Goal: Task Accomplishment & Management: Manage account settings

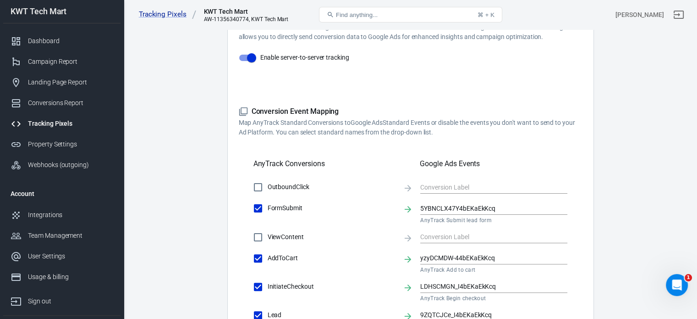
scroll to position [229, 0]
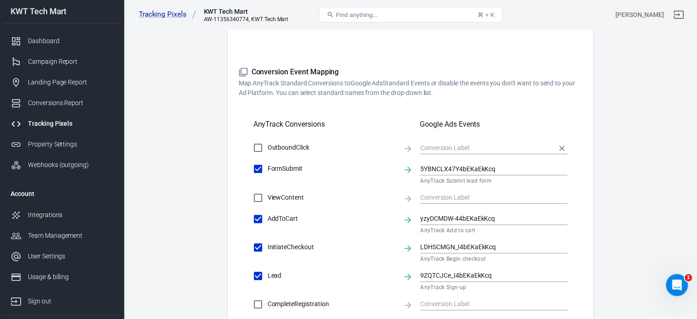
click at [445, 146] on input "text" at bounding box center [486, 147] width 133 height 11
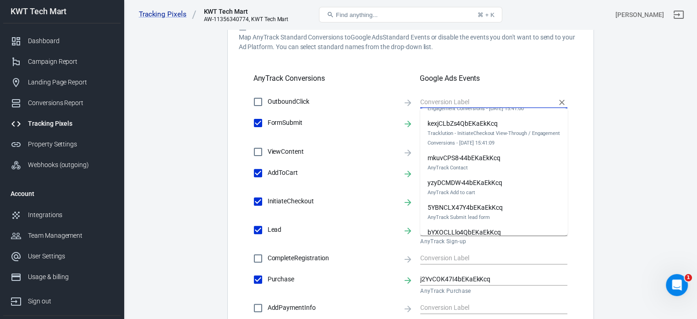
scroll to position [0, 0]
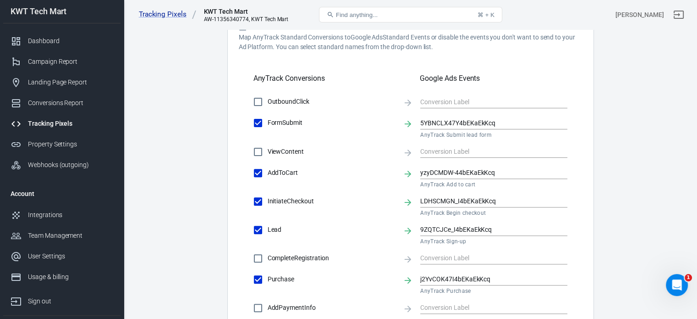
click at [581, 110] on div "OutboundClick FormSubmit 5YBNCLX47Y4bEKaEkKcq AnyTrack Submit lead form ViewCon…" at bounding box center [411, 236] width 344 height 288
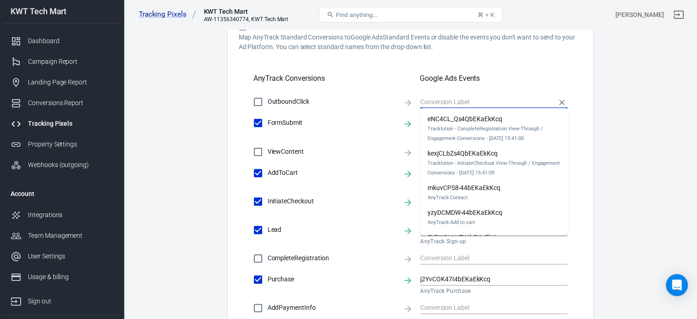
click at [433, 100] on input "text" at bounding box center [486, 101] width 133 height 11
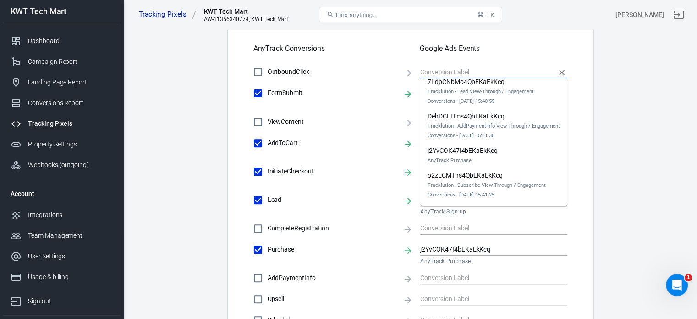
scroll to position [321, 0]
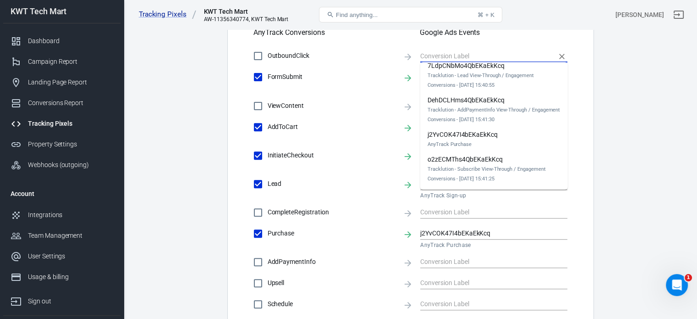
click at [586, 104] on div "Conversions Settings Account Connection Connect with Google Ads to enable AnyTr…" at bounding box center [410, 84] width 367 height 681
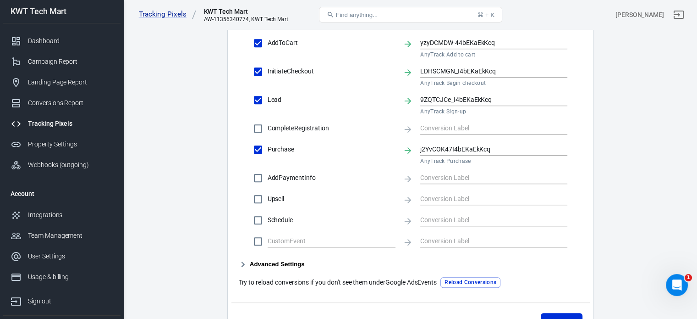
scroll to position [459, 0]
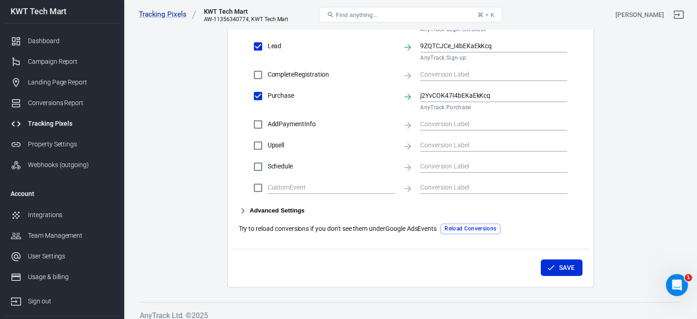
click at [466, 229] on button "Reload Conversions" at bounding box center [471, 228] width 60 height 11
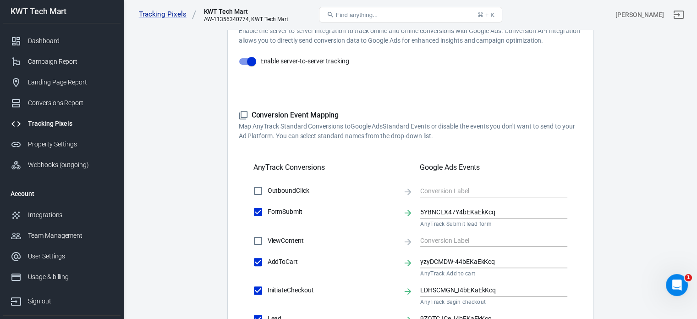
scroll to position [183, 0]
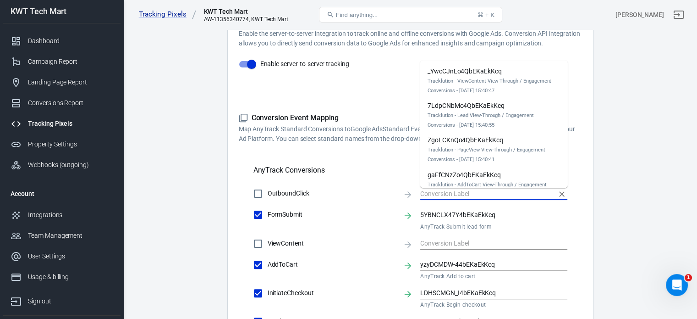
click at [468, 190] on input "text" at bounding box center [486, 193] width 133 height 11
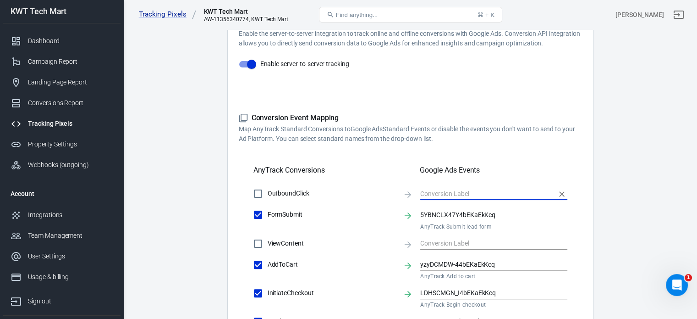
click at [465, 193] on input "text" at bounding box center [486, 193] width 133 height 11
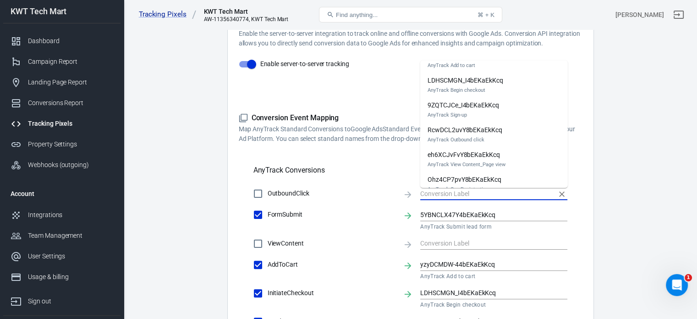
scroll to position [471, 0]
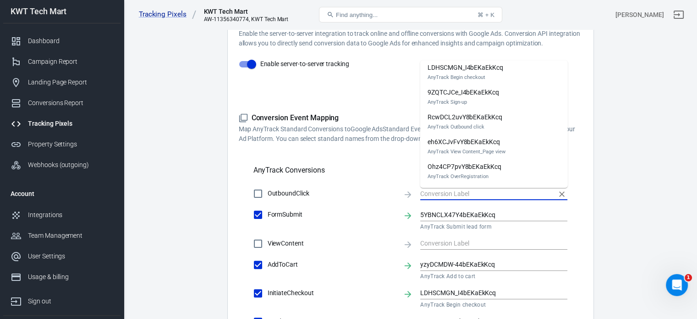
click at [480, 126] on em "AnyTrack Outbound click" at bounding box center [465, 127] width 75 height 10
checkbox input "true"
type input "RcwDCL2uvY8bEKaEkKcq"
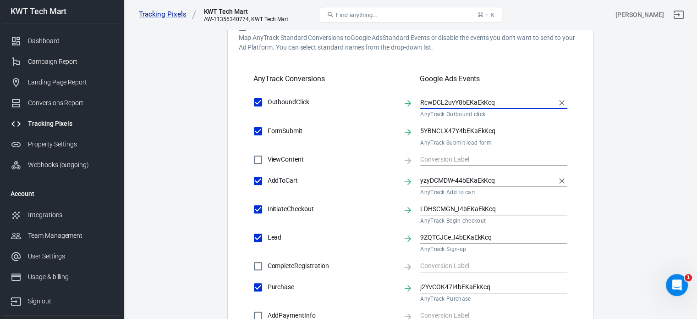
scroll to position [275, 0]
click at [472, 156] on input "text" at bounding box center [486, 158] width 133 height 11
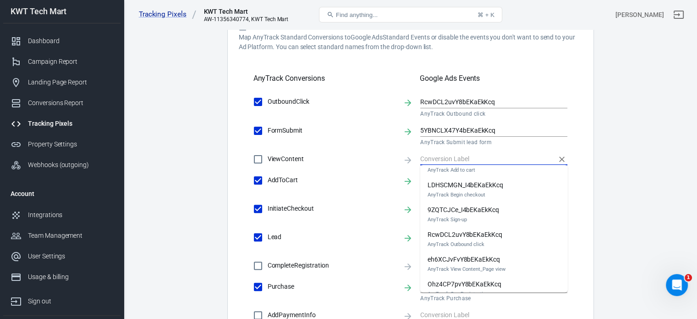
scroll to position [471, 0]
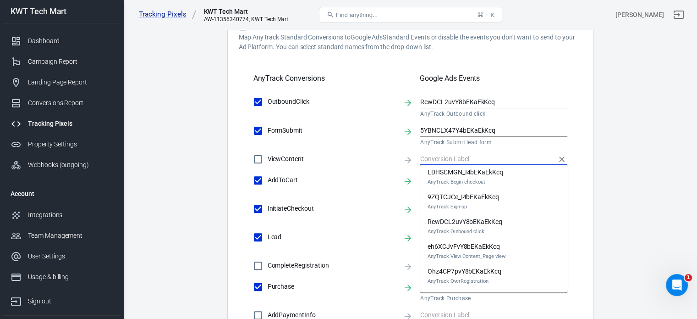
click at [495, 249] on div "eh6XCJvFvY8bEKaEkKcq AnyTrack View Content_Page view" at bounding box center [466, 251] width 77 height 19
checkbox input "true"
type input "eh6XCJvFvY8bEKaEkKcq"
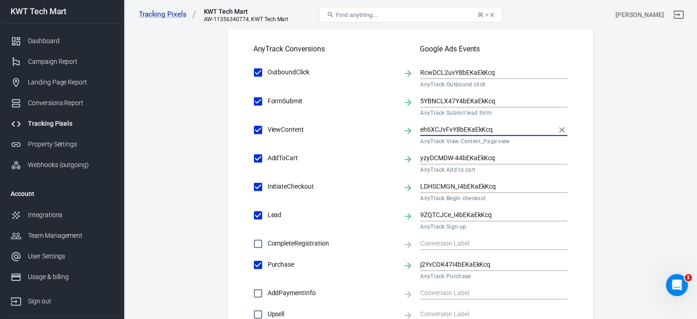
scroll to position [321, 0]
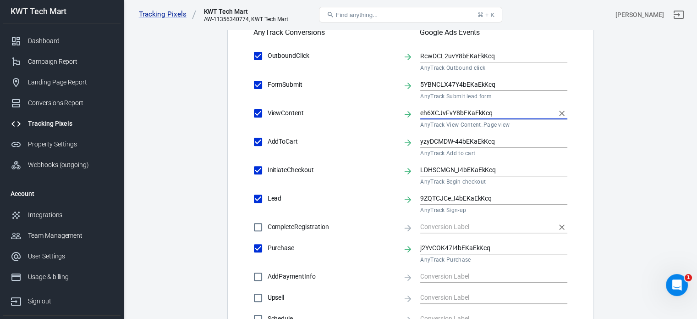
click at [477, 226] on input "text" at bounding box center [486, 226] width 133 height 11
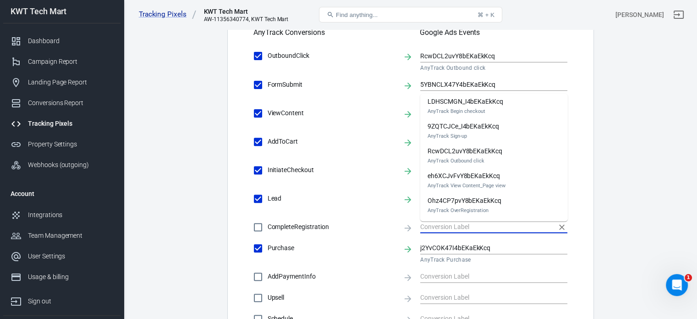
scroll to position [471, 0]
click at [483, 198] on div "Ohz4CP7pvY8bEKaEkKcq AnyTrack OverRegistration" at bounding box center [465, 204] width 74 height 19
checkbox input "true"
type input "Ohz4CP7pvY8bEKaEkKcq"
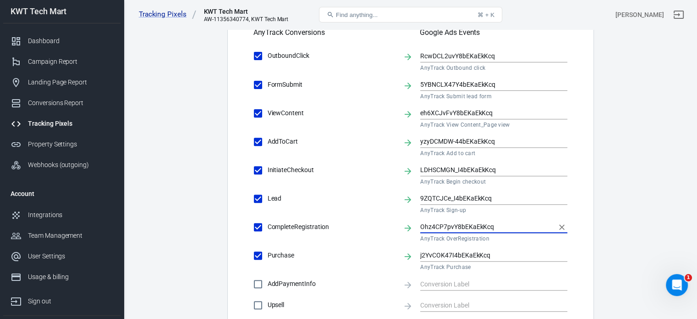
click at [592, 207] on div "Conversions Settings Account Connection Connect with Google Ads to enable AnyTr…" at bounding box center [410, 95] width 367 height 703
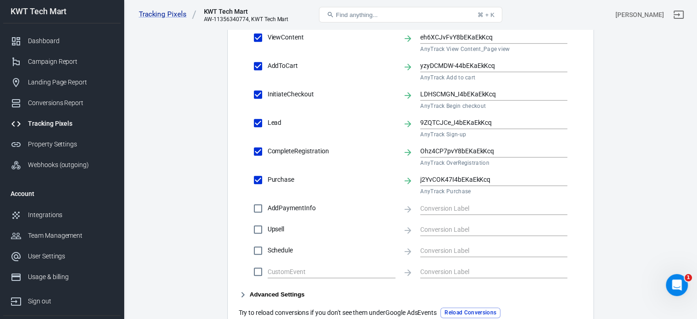
scroll to position [413, 0]
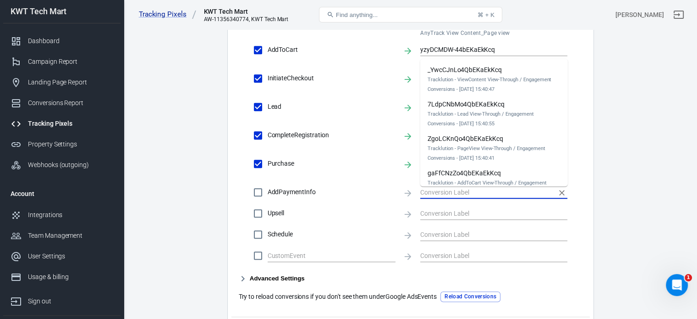
click at [448, 192] on input "text" at bounding box center [486, 191] width 133 height 11
click at [586, 149] on div "Conversions Settings Account Connection Connect with Google Ads to enable AnyTr…" at bounding box center [410, 3] width 367 height 703
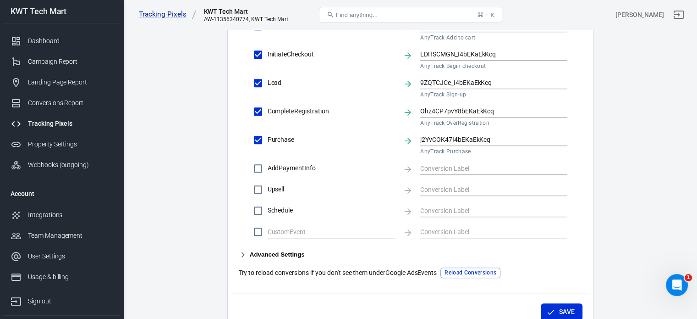
scroll to position [488, 0]
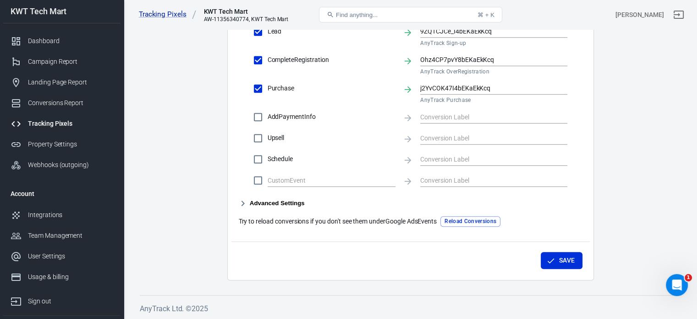
click at [267, 203] on button "Advanced Settings" at bounding box center [272, 203] width 66 height 11
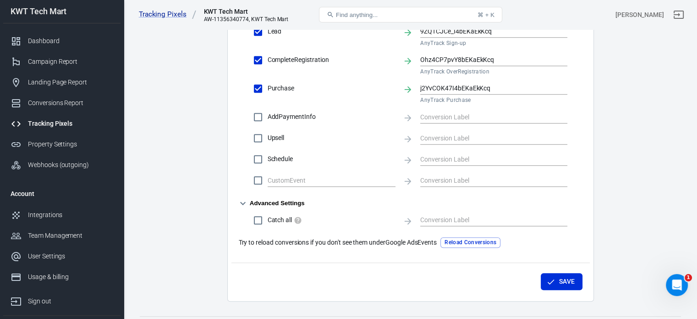
click at [326, 199] on div "Advanced Settings Catch all" at bounding box center [411, 213] width 344 height 32
click at [243, 203] on icon "button" at bounding box center [243, 203] width 6 height 3
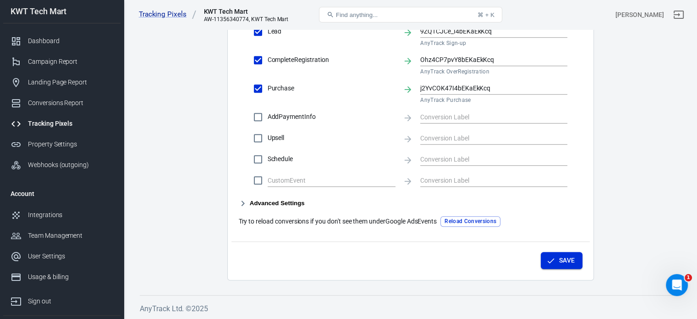
click at [560, 262] on button "Save" at bounding box center [562, 260] width 42 height 17
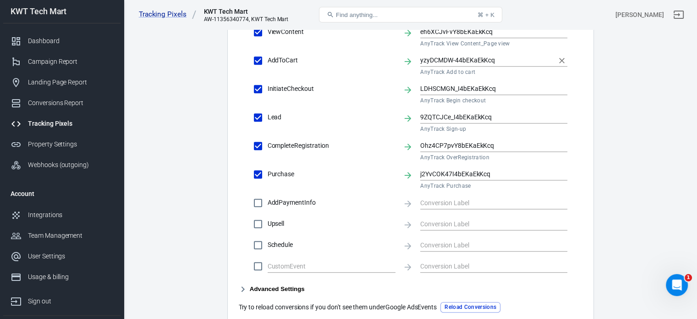
scroll to position [459, 0]
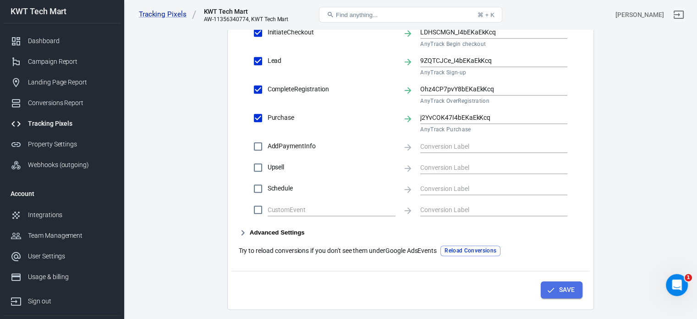
click at [568, 288] on button "Save" at bounding box center [562, 289] width 42 height 17
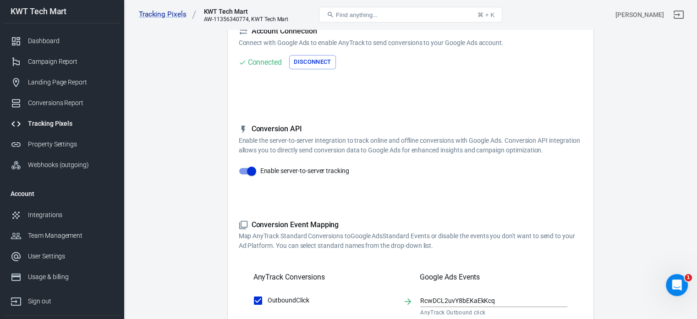
scroll to position [0, 0]
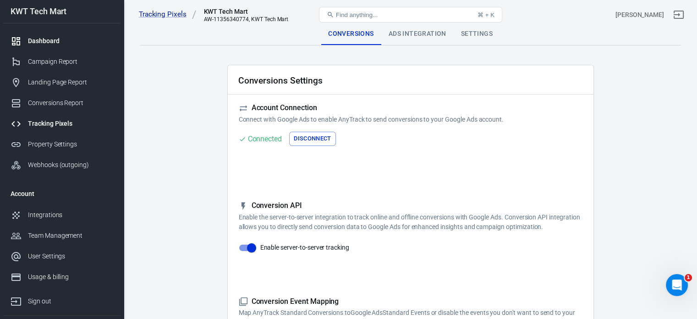
click at [51, 43] on div "Dashboard" at bounding box center [70, 41] width 85 height 10
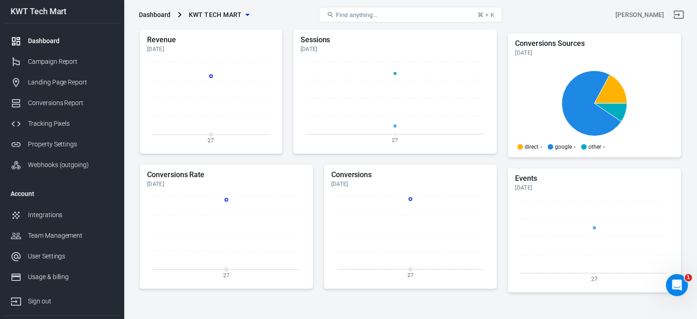
scroll to position [229, 0]
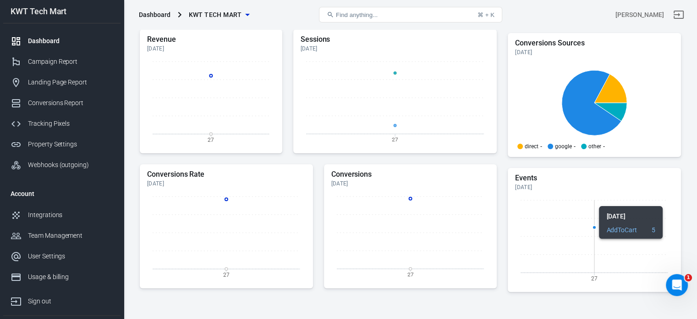
click at [567, 201] on icon "27" at bounding box center [594, 240] width 159 height 92
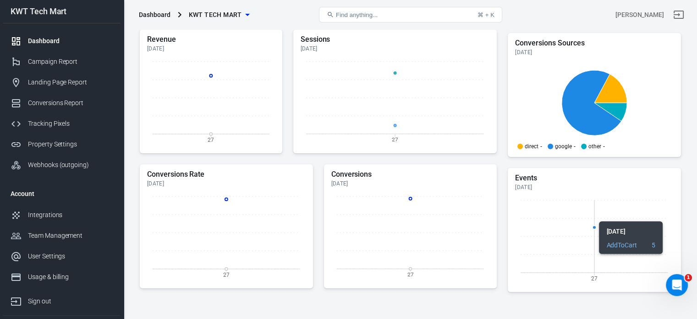
click at [570, 216] on icon "27" at bounding box center [594, 240] width 159 height 92
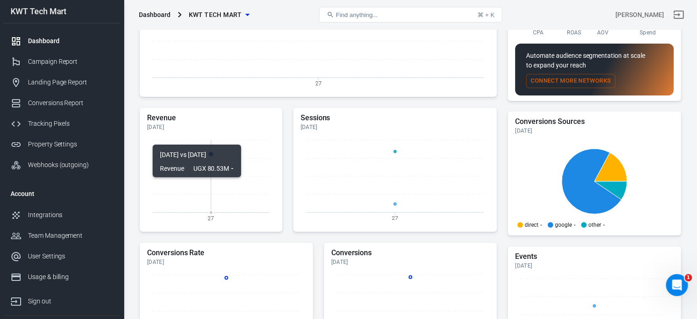
scroll to position [46, 0]
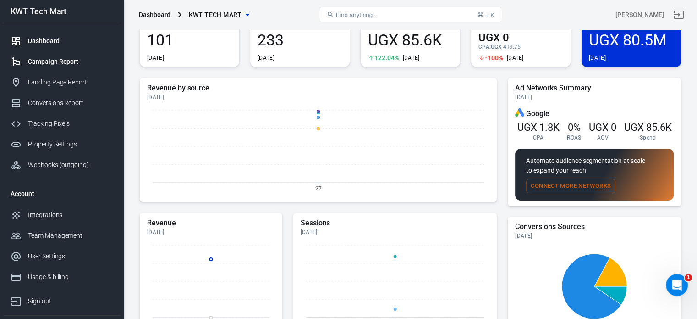
click at [50, 66] on div "Campaign Report" at bounding box center [70, 62] width 85 height 10
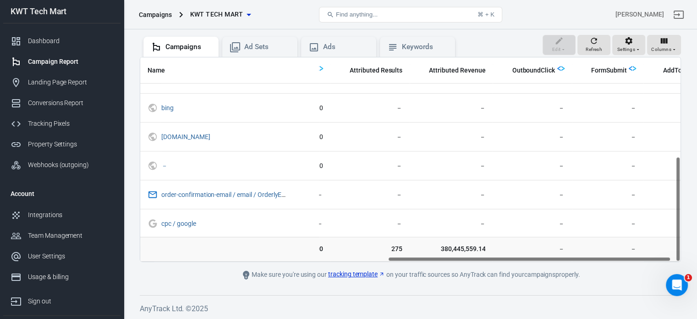
scroll to position [192, 490]
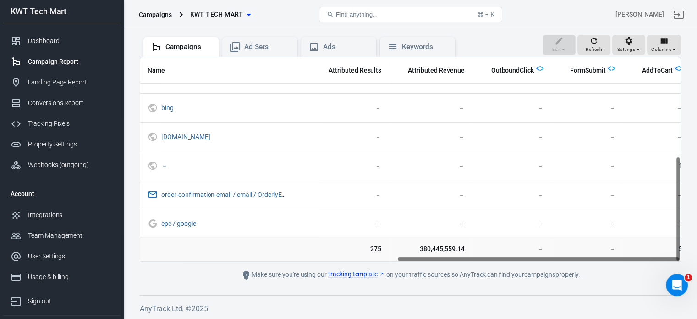
drag, startPoint x: 337, startPoint y: 256, endPoint x: 599, endPoint y: 276, distance: 262.6
click at [599, 276] on main "Verify Ads Integration on Pixel Settings to display your campaigns AnyTrack rel…" at bounding box center [411, 117] width 542 height 326
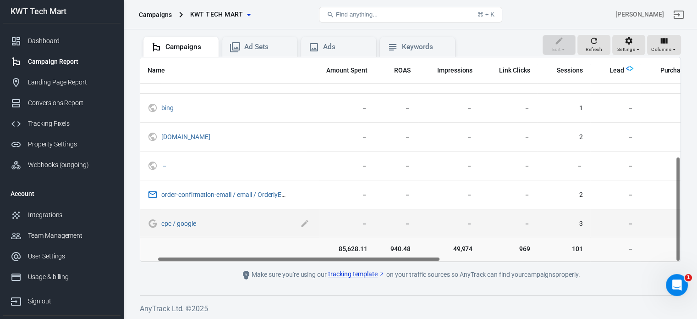
drag, startPoint x: 528, startPoint y: 256, endPoint x: 271, endPoint y: 225, distance: 258.2
click at [289, 256] on div "Name Amount Spent ROAS Impressions Link Clicks Sessions Lead Purchase Revenue A…" at bounding box center [410, 159] width 541 height 204
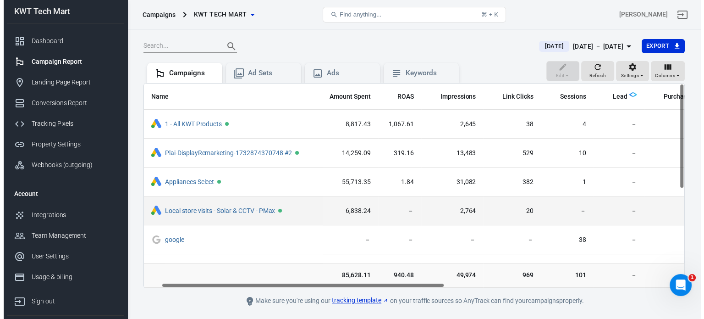
scroll to position [39, 0]
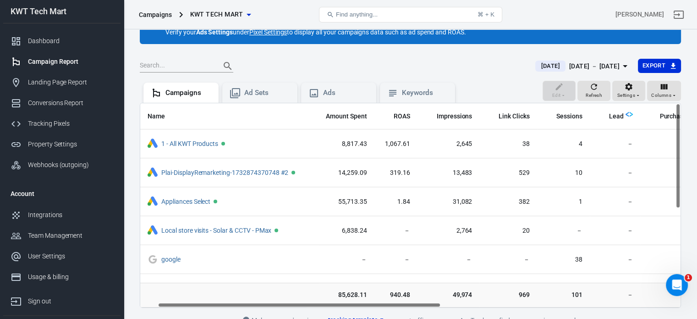
click at [624, 66] on icon "button" at bounding box center [625, 66] width 11 height 11
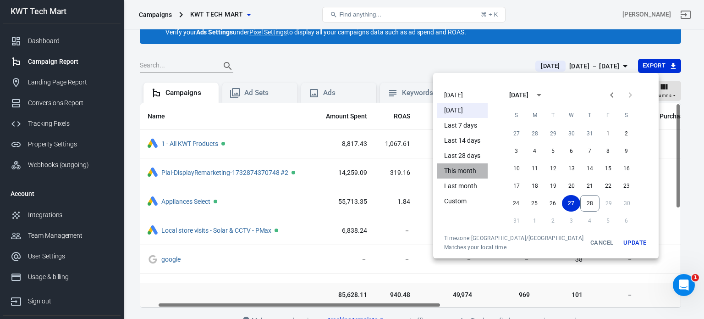
click at [465, 171] on li "This month" at bounding box center [462, 170] width 51 height 15
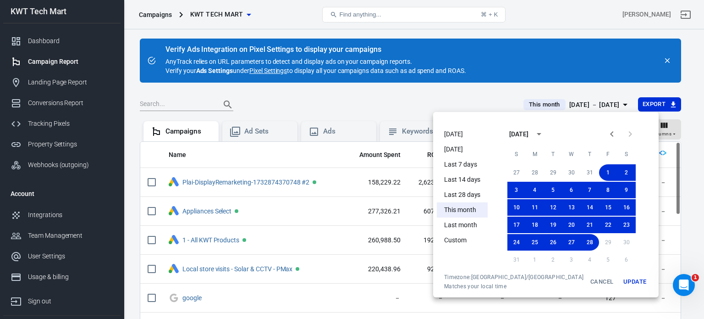
click at [488, 95] on div at bounding box center [352, 159] width 704 height 319
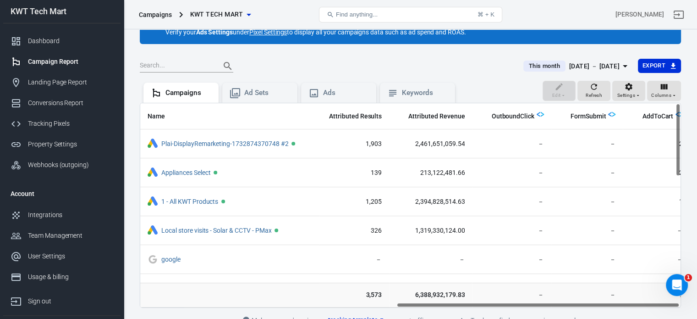
scroll to position [0, 490]
drag, startPoint x: 389, startPoint y: 304, endPoint x: 653, endPoint y: 282, distance: 265.5
click at [653, 282] on div "Name Amount Spent ROAS Impressions Link Clicks Sessions Lead Purchase Revenue A…" at bounding box center [411, 205] width 542 height 205
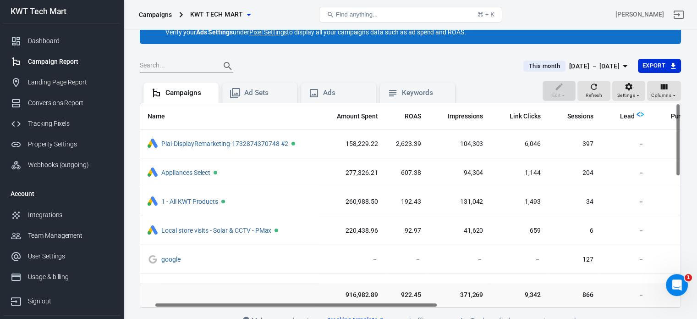
scroll to position [0, 12]
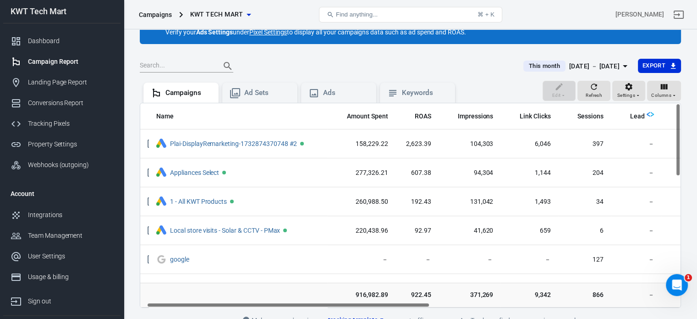
drag, startPoint x: 548, startPoint y: 304, endPoint x: 299, endPoint y: 299, distance: 250.0
click at [299, 299] on div "Name Amount Spent ROAS Impressions Link Clicks Sessions Lead Purchase Revenue A…" at bounding box center [411, 205] width 542 height 205
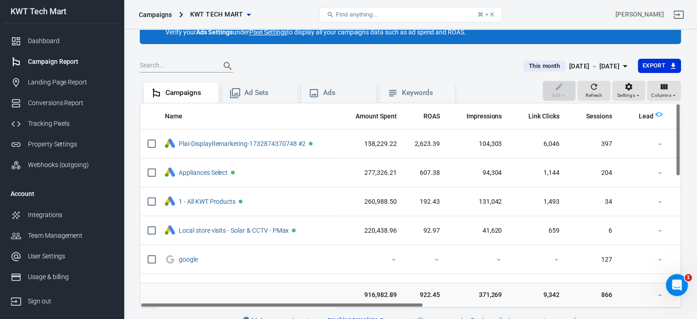
scroll to position [0, 0]
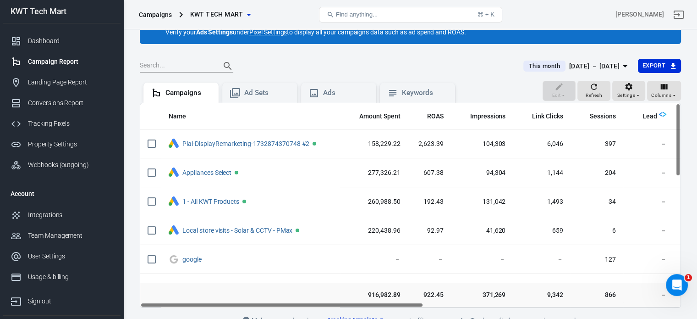
drag, startPoint x: 397, startPoint y: 302, endPoint x: 387, endPoint y: 293, distance: 13.3
click at [387, 293] on div "Name Amount Spent ROAS Impressions Link Clicks Sessions Lead Purchase Revenue A…" at bounding box center [411, 205] width 542 height 205
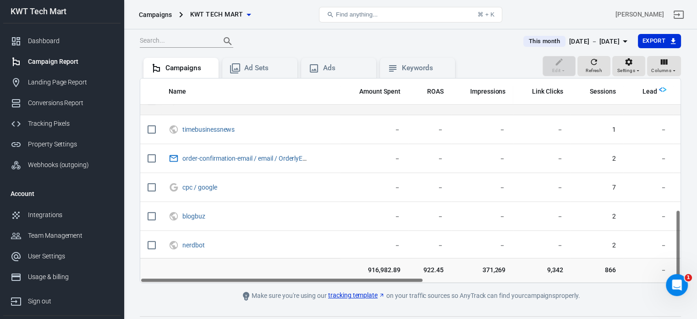
scroll to position [84, 0]
